Goal: Check status: Check status

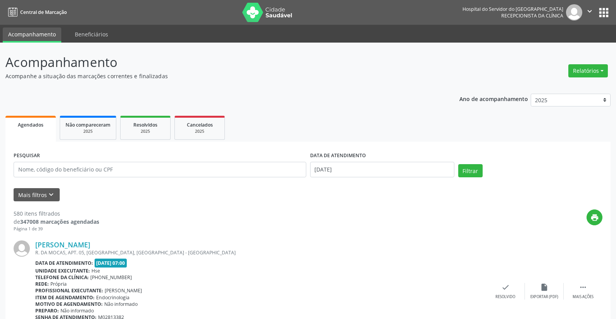
click at [587, 72] on button "Relatórios" at bounding box center [588, 70] width 40 height 13
click at [551, 86] on link "Agendamentos" at bounding box center [566, 87] width 83 height 11
select select "7"
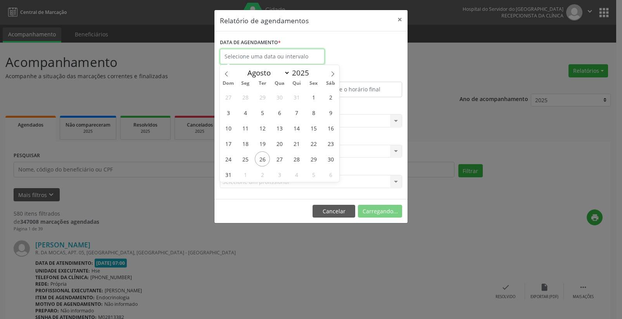
click at [254, 50] on input "text" at bounding box center [272, 57] width 105 height 16
click at [264, 157] on span "26" at bounding box center [262, 159] width 15 height 15
type input "[DATE]"
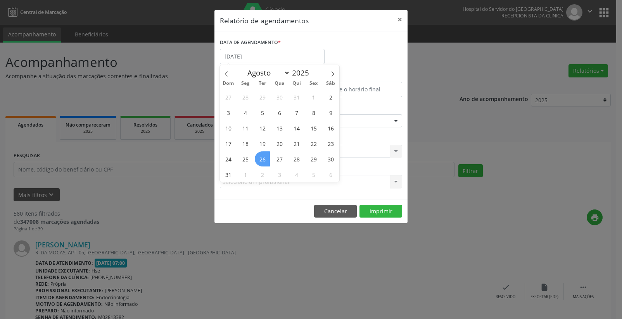
click at [264, 157] on span "26" at bounding box center [262, 159] width 15 height 15
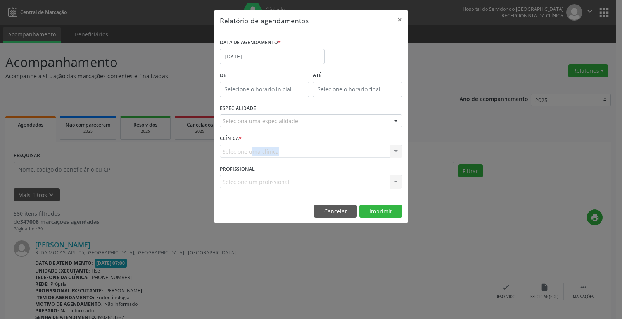
click at [264, 157] on div "Selecione uma clínica Nenhum resultado encontrado para: " " Não há nenhuma opçã…" at bounding box center [311, 151] width 182 height 13
click at [254, 88] on input "12:00" at bounding box center [264, 90] width 89 height 16
click at [254, 89] on input "12:00" at bounding box center [264, 90] width 89 height 16
click at [276, 111] on span at bounding box center [275, 110] width 5 height 8
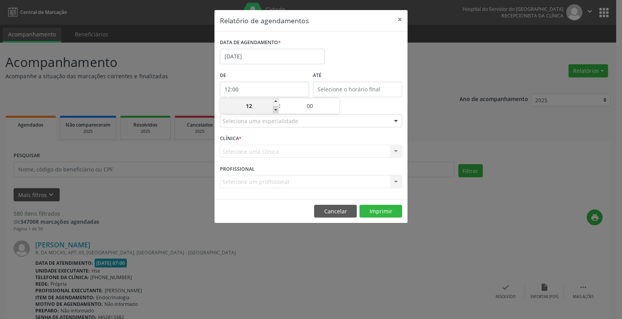
type input "11:00"
type input "11"
click at [276, 111] on span at bounding box center [275, 110] width 5 height 8
type input "10:00"
type input "10"
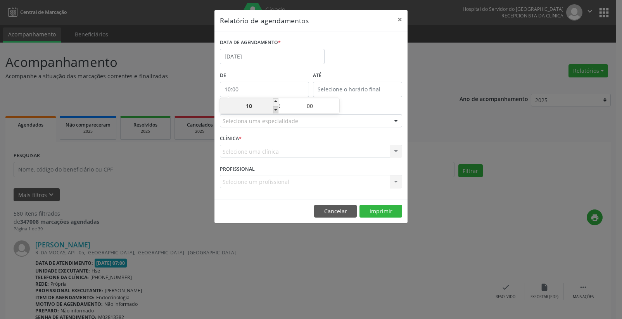
click at [276, 111] on span at bounding box center [275, 110] width 5 height 8
type input "09:00"
type input "09"
click at [276, 111] on span at bounding box center [275, 110] width 5 height 8
type input "08:00"
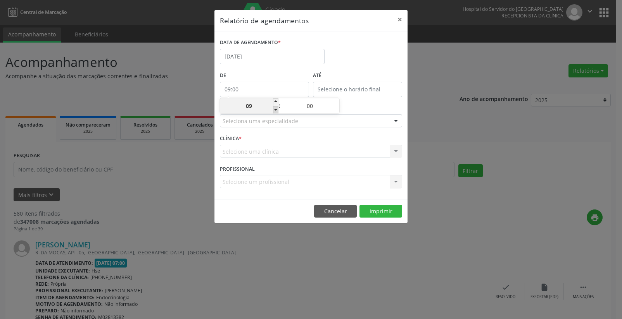
type input "08"
click at [276, 111] on span at bounding box center [275, 110] width 5 height 8
type input "07:00"
type input "07"
click at [369, 86] on input "12:00" at bounding box center [357, 90] width 89 height 16
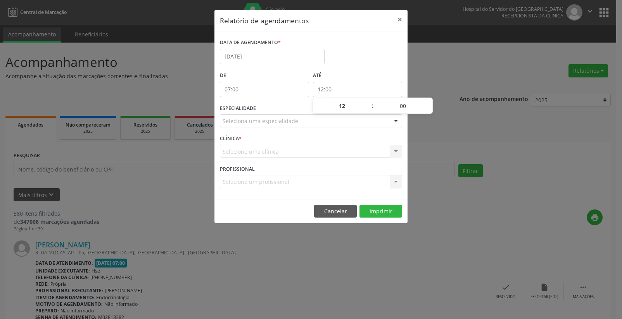
click at [367, 98] on div "12 : 00" at bounding box center [372, 106] width 119 height 16
click at [370, 103] on span at bounding box center [368, 102] width 5 height 8
type input "13:00"
type input "13"
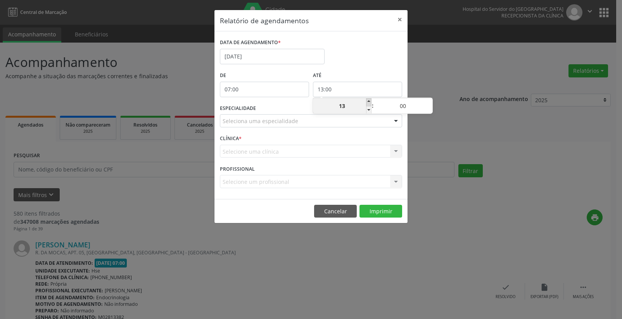
click at [370, 103] on span at bounding box center [368, 102] width 5 height 8
type input "14:00"
type input "14"
click at [370, 103] on span at bounding box center [368, 102] width 5 height 8
type input "15:00"
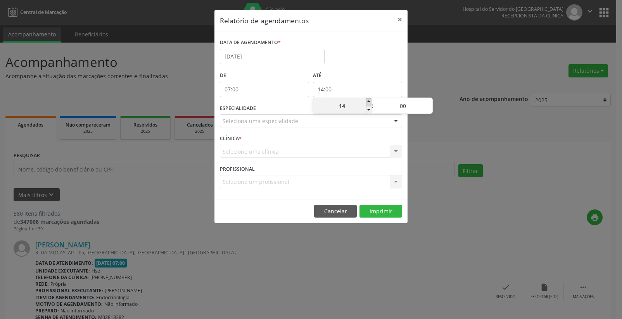
type input "15"
click at [370, 103] on span at bounding box center [368, 102] width 5 height 8
type input "16:00"
type input "16"
click at [370, 103] on span at bounding box center [368, 102] width 5 height 8
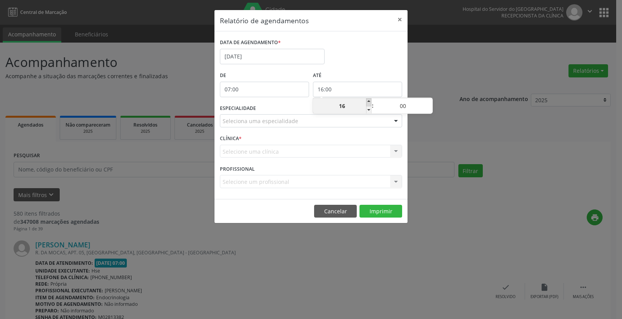
type input "17:00"
type input "17"
click at [370, 103] on span at bounding box center [368, 102] width 5 height 8
type input "18:00"
type input "18"
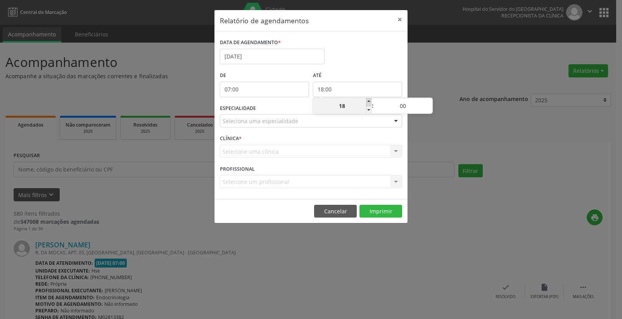
click at [370, 103] on span at bounding box center [368, 102] width 5 height 8
type input "19:00"
type input "19"
click at [370, 103] on span at bounding box center [368, 102] width 5 height 8
type input "20:00"
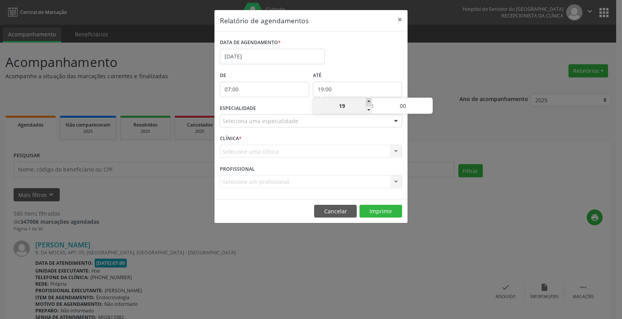
type input "20"
click at [370, 103] on span at bounding box center [368, 102] width 5 height 8
type input "21:00"
type input "21"
click at [395, 122] on div at bounding box center [396, 121] width 12 height 13
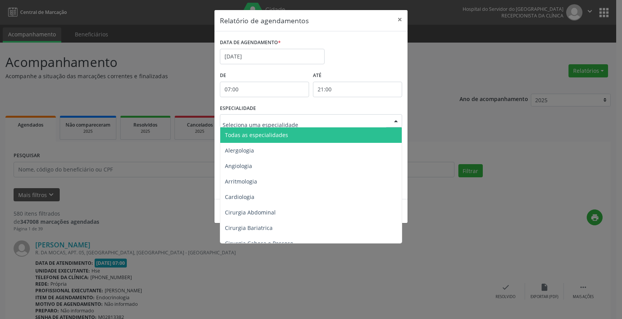
click at [354, 136] on span "Todas as especialidades" at bounding box center [311, 136] width 183 height 16
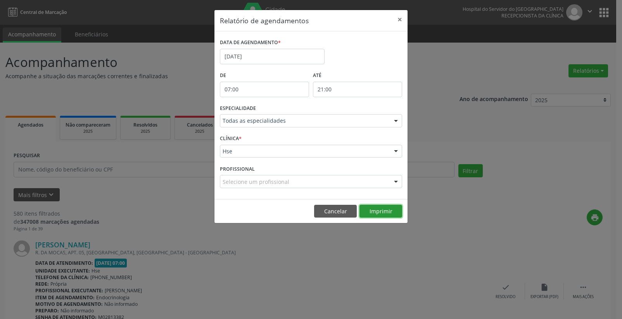
click at [380, 212] on button "Imprimir" at bounding box center [380, 211] width 43 height 13
click at [399, 17] on button "×" at bounding box center [400, 19] width 16 height 19
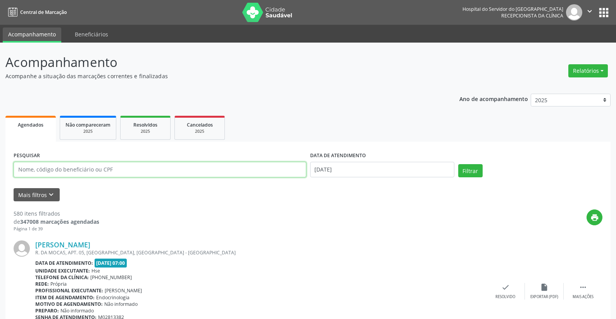
click at [74, 170] on input "text" at bounding box center [160, 170] width 293 height 16
type input "17502691472"
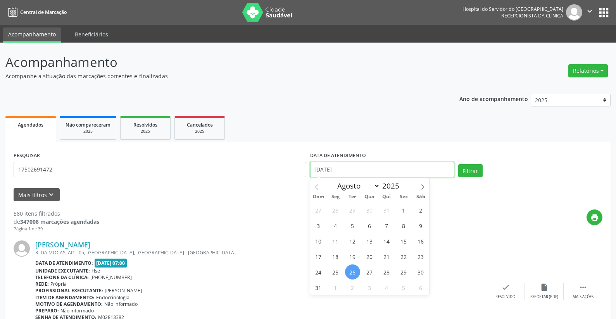
drag, startPoint x: 346, startPoint y: 166, endPoint x: 295, endPoint y: 146, distance: 54.6
click at [299, 162] on div "PESQUISAR 17502691472 DATA DE ATENDIMENTO [DATE] Filtrar" at bounding box center [308, 166] width 593 height 33
click at [467, 167] on button "Filtrar" at bounding box center [470, 170] width 24 height 13
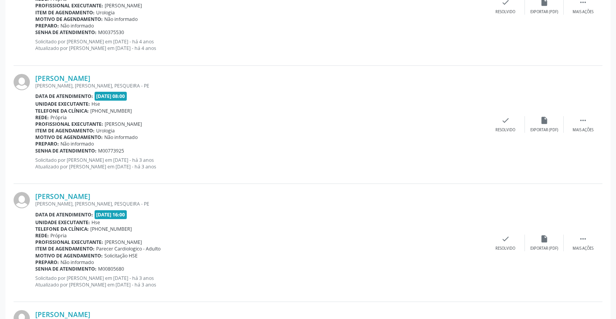
scroll to position [91, 0]
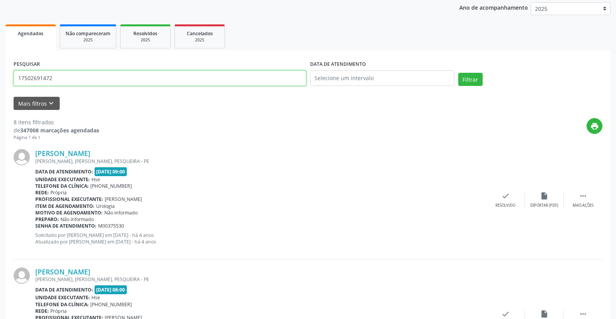
click at [67, 81] on input "17502691472" at bounding box center [160, 79] width 293 height 16
type input "1"
click at [122, 78] on input "text" at bounding box center [160, 79] width 293 height 16
type input "1"
type input "10318020459"
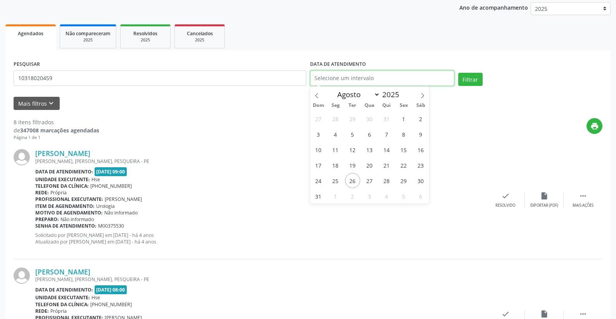
click at [344, 75] on input "text" at bounding box center [382, 79] width 144 height 16
click at [349, 179] on span "26" at bounding box center [352, 180] width 15 height 15
type input "[DATE]"
click at [349, 179] on span "26" at bounding box center [352, 180] width 15 height 15
drag, startPoint x: 350, startPoint y: 78, endPoint x: 292, endPoint y: 83, distance: 58.3
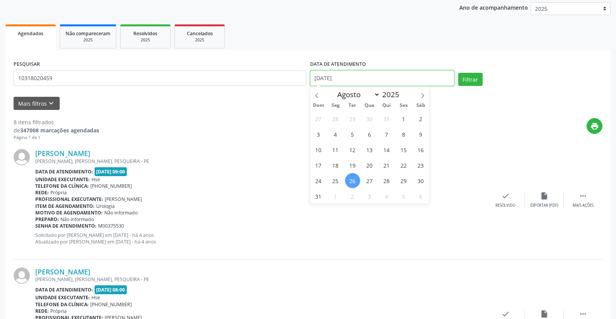
click at [292, 83] on div "PESQUISAR 10318020459 DATA DE ATENDIMENTO [DATE] Filtrar" at bounding box center [308, 75] width 593 height 33
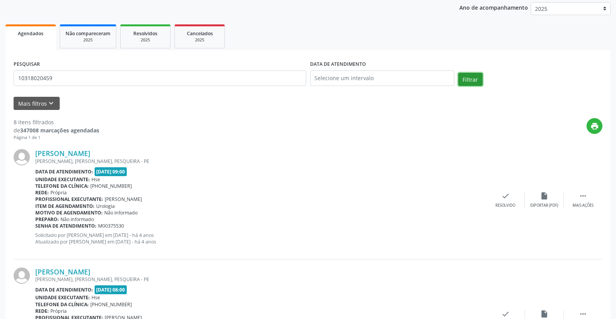
click at [470, 77] on button "Filtrar" at bounding box center [470, 79] width 24 height 13
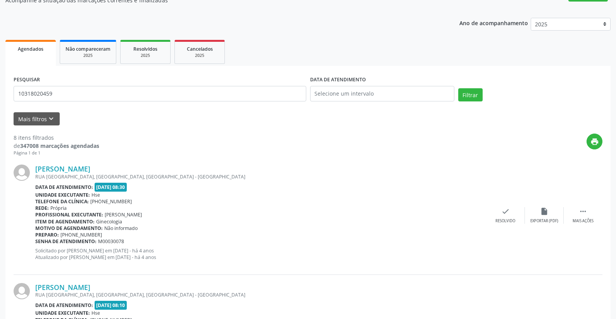
scroll to position [0, 0]
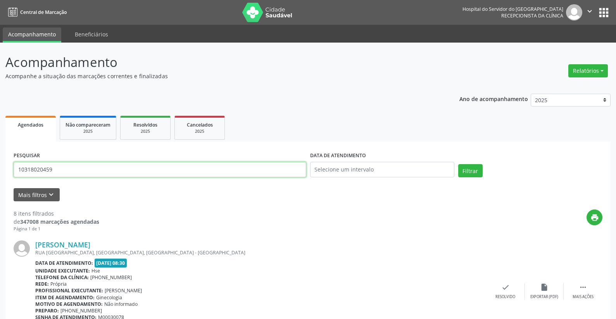
click at [60, 168] on input "10318020459" at bounding box center [160, 170] width 293 height 16
type input "1"
type input "17429498434"
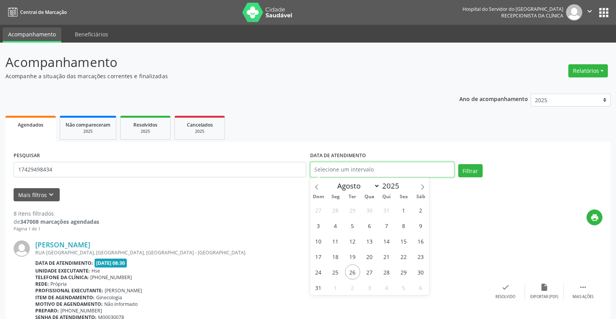
click at [322, 168] on input "text" at bounding box center [382, 170] width 144 height 16
click at [348, 268] on span "26" at bounding box center [352, 272] width 15 height 15
type input "[DATE]"
click at [348, 268] on span "26" at bounding box center [352, 272] width 15 height 15
select select "7"
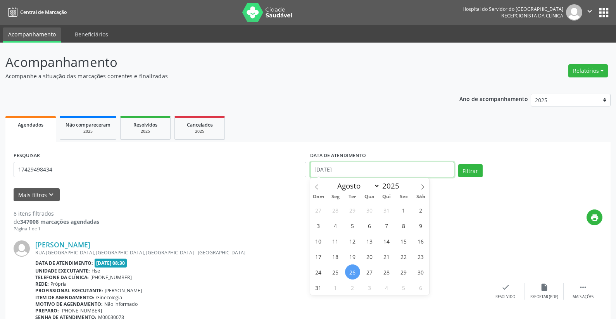
drag, startPoint x: 335, startPoint y: 165, endPoint x: 300, endPoint y: 174, distance: 35.9
click at [300, 174] on div "PESQUISAR 17429498434 DATA DE ATENDIMENTO [DATE] Filtrar" at bounding box center [308, 166] width 593 height 33
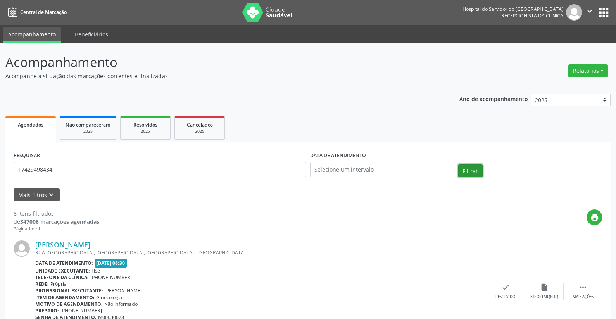
click at [469, 165] on button "Filtrar" at bounding box center [470, 170] width 24 height 13
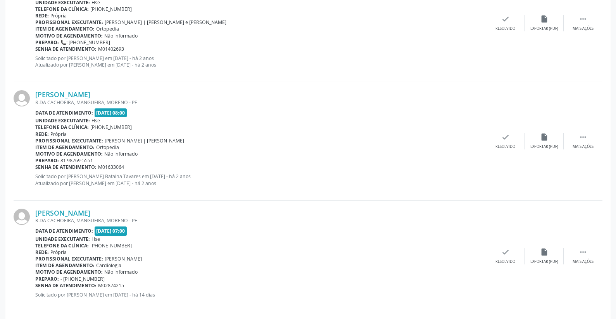
scroll to position [512, 0]
